Goal: Transaction & Acquisition: Purchase product/service

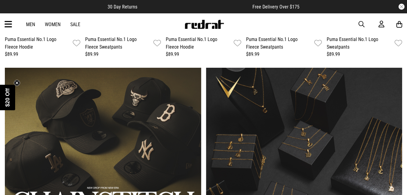
click at [8, 21] on icon at bounding box center [9, 24] width 8 height 10
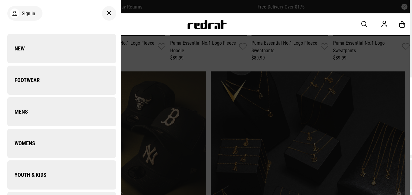
scroll to position [329, 0]
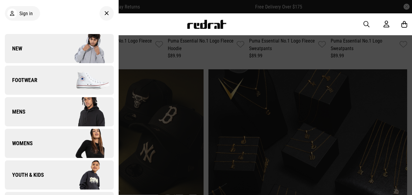
click at [63, 179] on img at bounding box center [86, 175] width 54 height 30
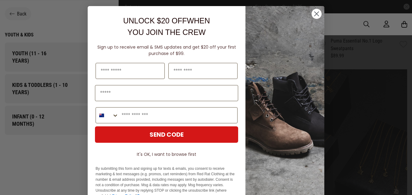
click at [312, 13] on circle "Close dialog" at bounding box center [316, 14] width 10 height 10
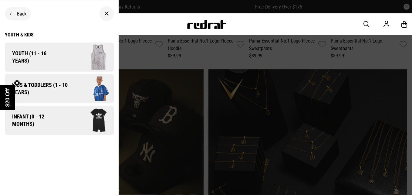
click at [38, 93] on span "Kids & Toddlers (1 - 10 years)" at bounding box center [38, 88] width 66 height 15
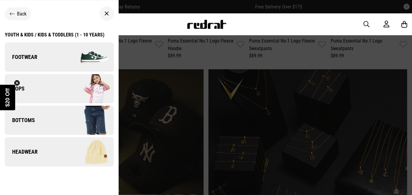
click at [40, 88] on link "Tops" at bounding box center [59, 88] width 109 height 29
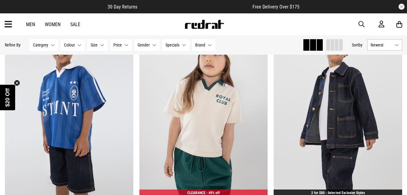
scroll to position [1441, 0]
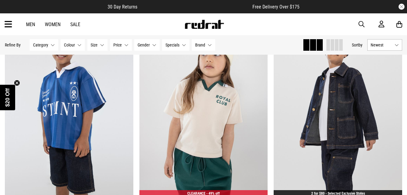
click at [9, 20] on icon at bounding box center [9, 24] width 8 height 10
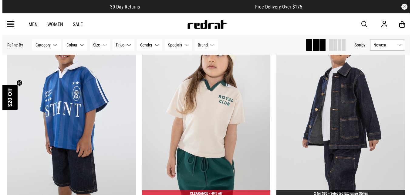
scroll to position [1453, 0]
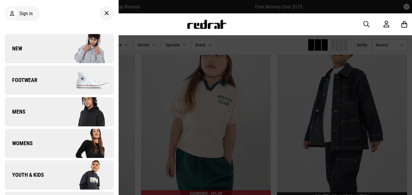
click at [43, 172] on span "Youth & Kids" at bounding box center [24, 174] width 39 height 7
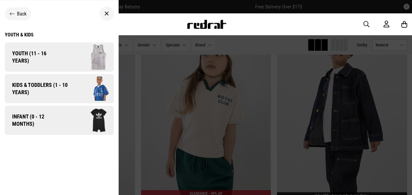
click at [54, 56] on span "Youth (11 - 16 years)" at bounding box center [33, 57] width 57 height 15
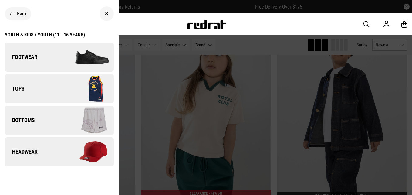
click at [49, 88] on link "Tops" at bounding box center [59, 88] width 109 height 29
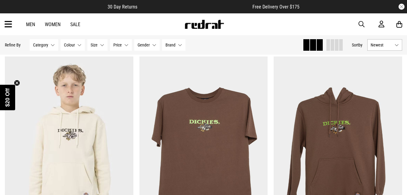
scroll to position [725, 0]
